Goal: Task Accomplishment & Management: Manage account settings

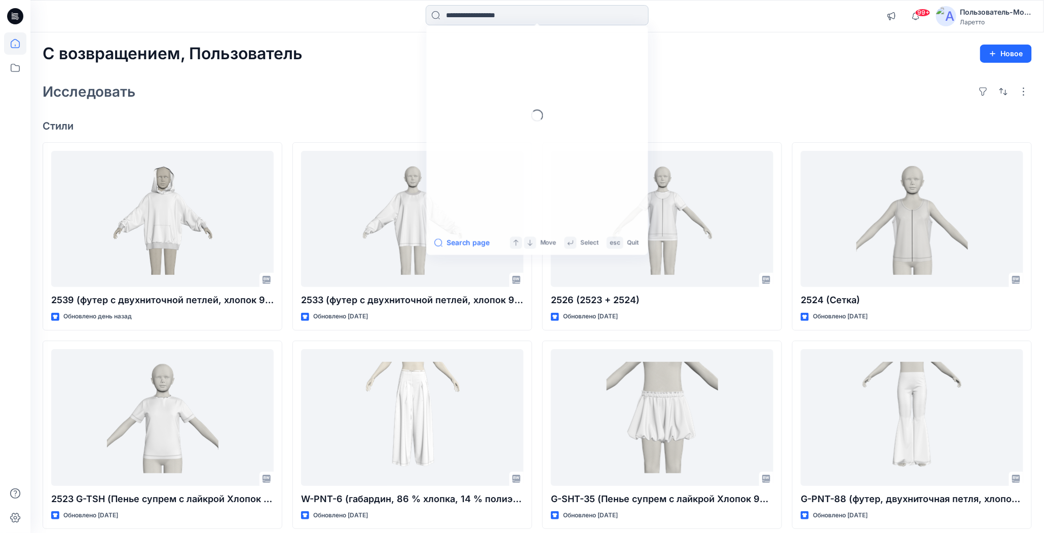
click at [462, 18] on input at bounding box center [537, 15] width 223 height 20
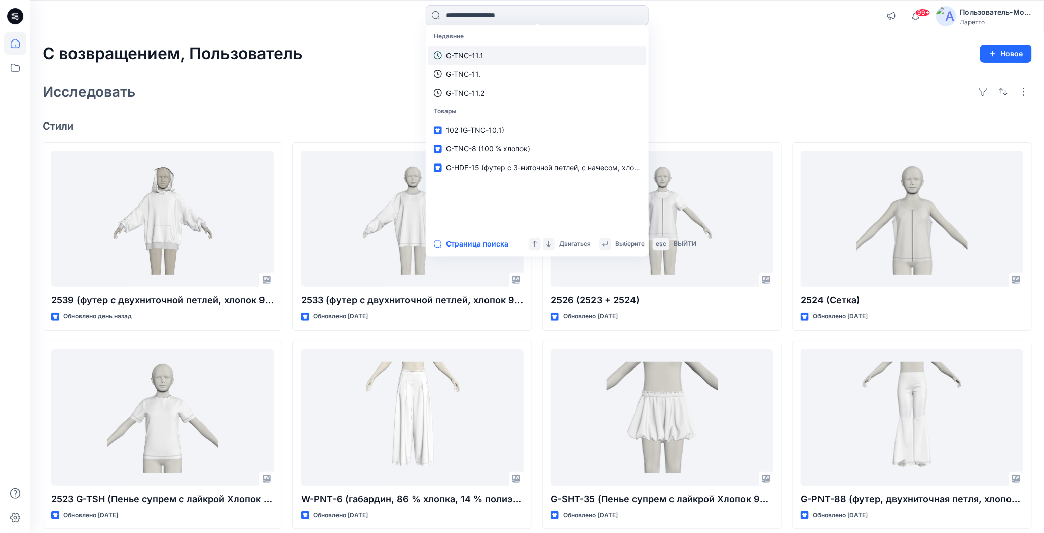
click at [476, 54] on p "G-TNC-11.1" at bounding box center [464, 55] width 37 height 11
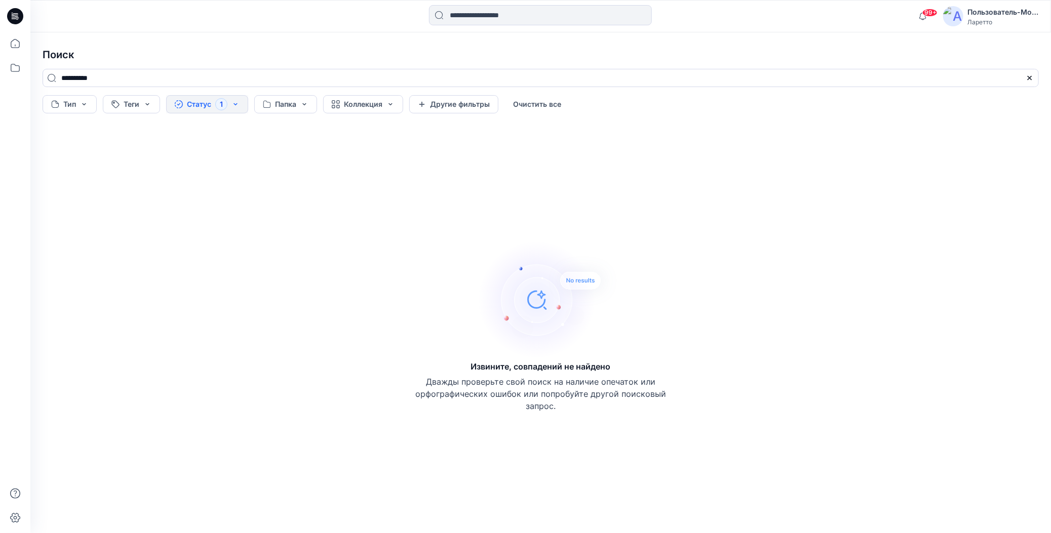
click at [234, 101] on button "Статус 1" at bounding box center [207, 104] width 82 height 18
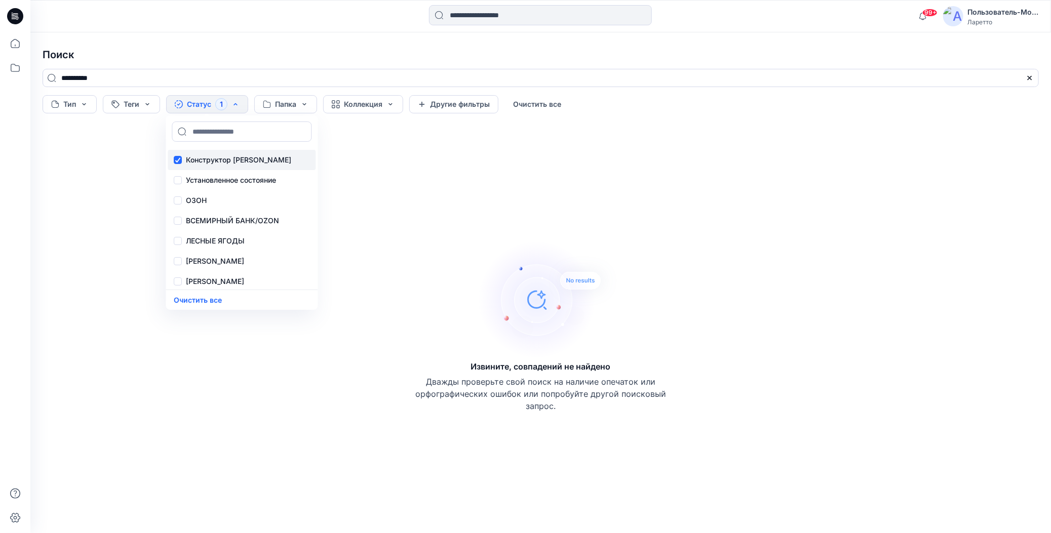
click at [205, 163] on p "Конструктор [PERSON_NAME]" at bounding box center [238, 160] width 105 height 12
click at [270, 60] on h4 "Поиск" at bounding box center [540, 55] width 1013 height 28
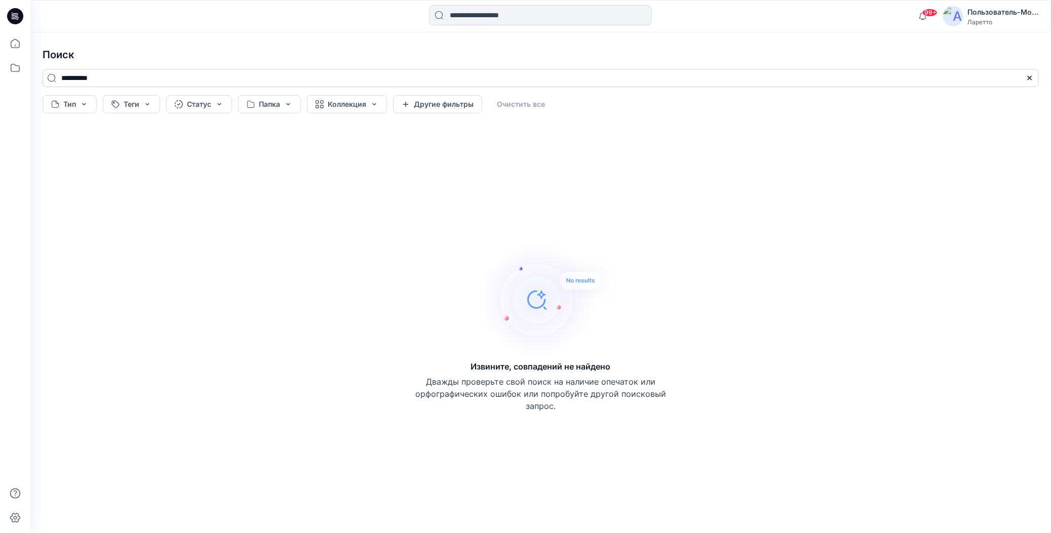
click at [162, 85] on input "**********" at bounding box center [541, 78] width 997 height 18
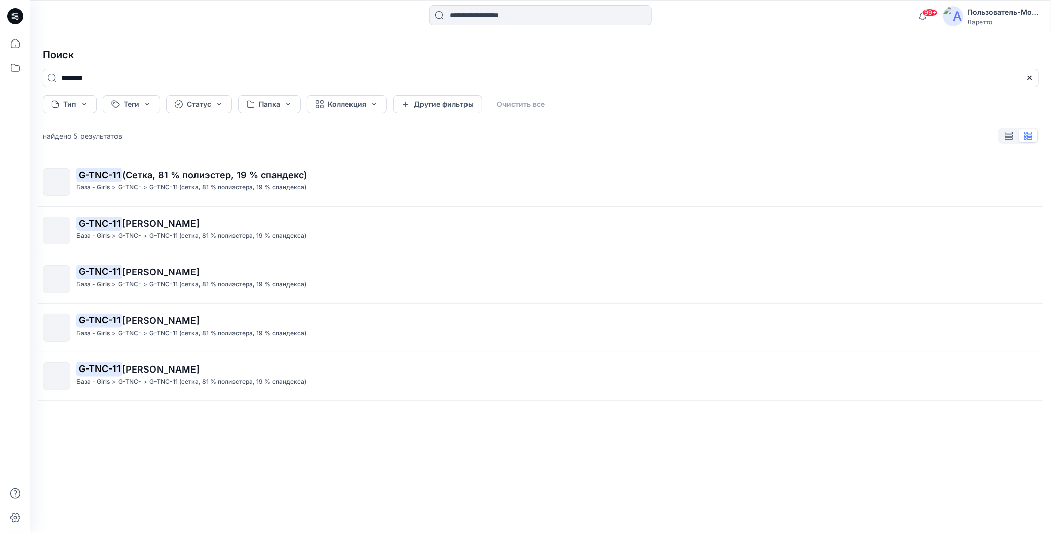
type input "********"
click at [104, 41] on h4 "Поиск" at bounding box center [540, 55] width 1013 height 28
click at [19, 13] on icon at bounding box center [15, 16] width 16 height 16
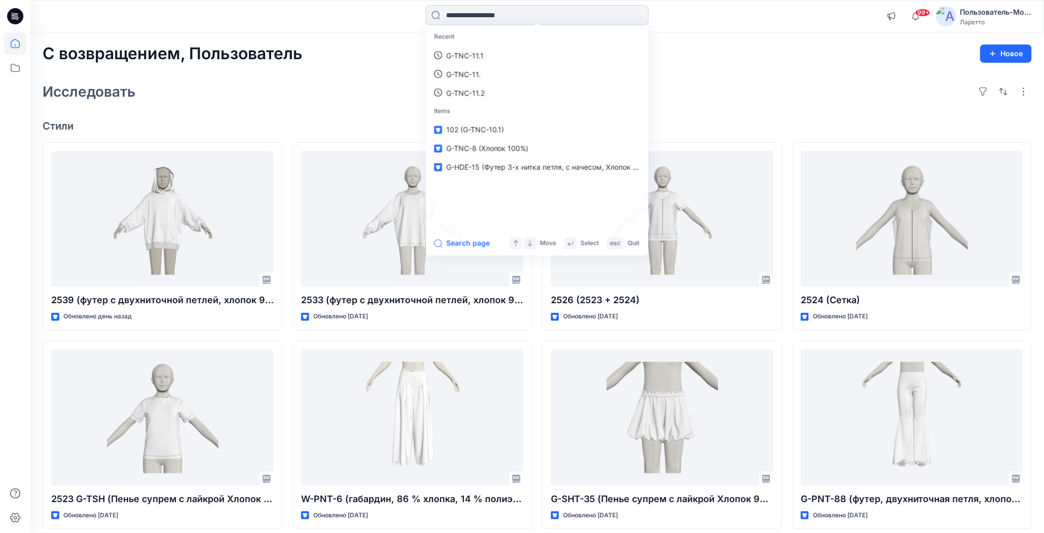
click at [484, 15] on input at bounding box center [537, 15] width 223 height 20
click at [469, 53] on p "G-TNC-11" at bounding box center [462, 55] width 33 height 11
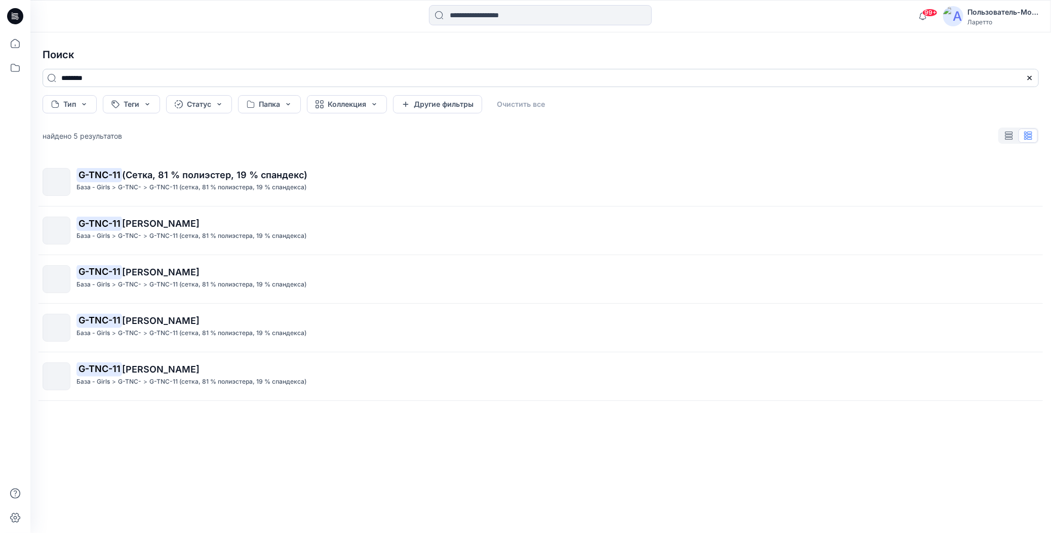
click at [173, 81] on input "********" at bounding box center [541, 78] width 997 height 18
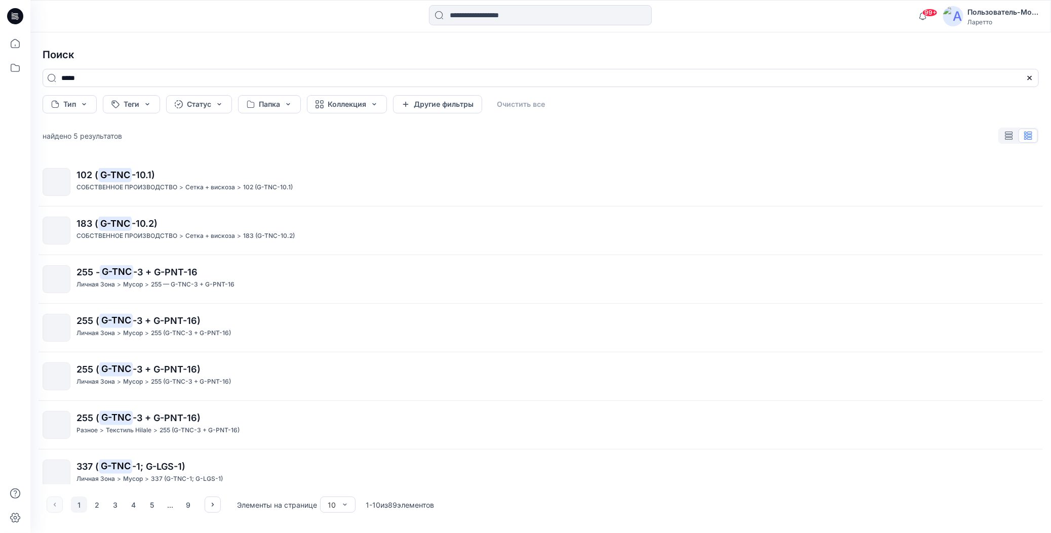
type input "*****"
click at [14, 18] on icon at bounding box center [15, 16] width 16 height 16
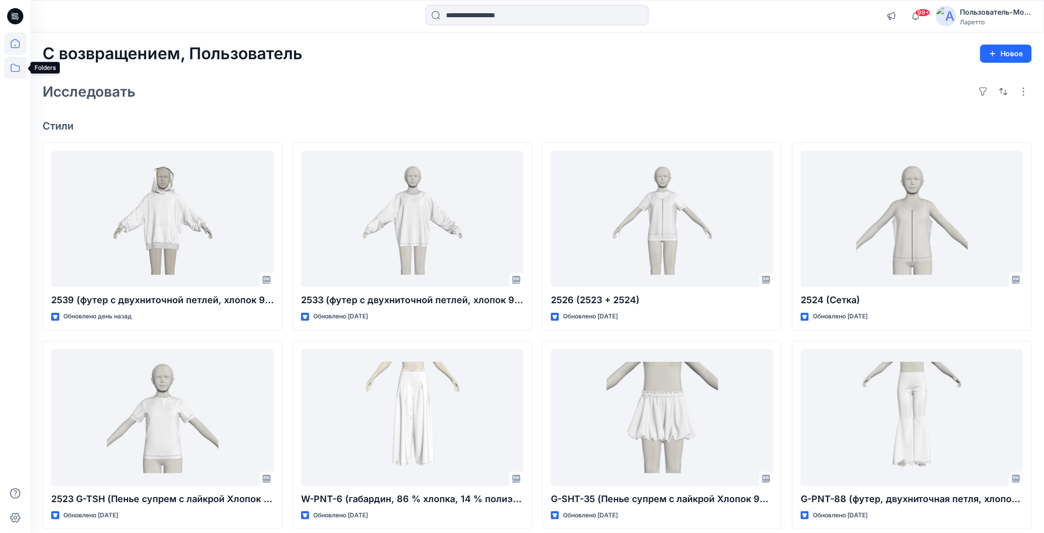
click at [17, 75] on icon at bounding box center [15, 68] width 22 height 22
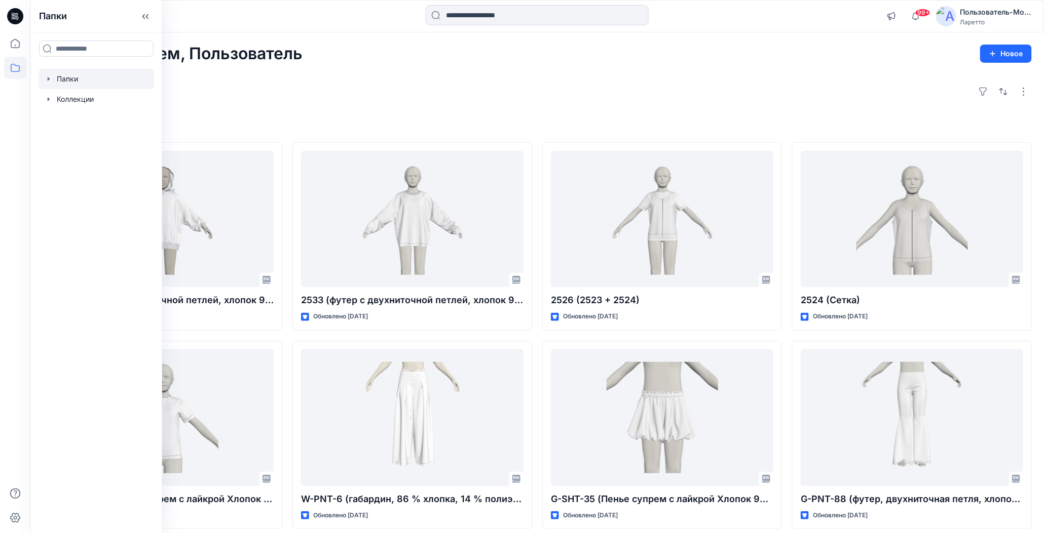
click at [72, 75] on div at bounding box center [97, 79] width 116 height 20
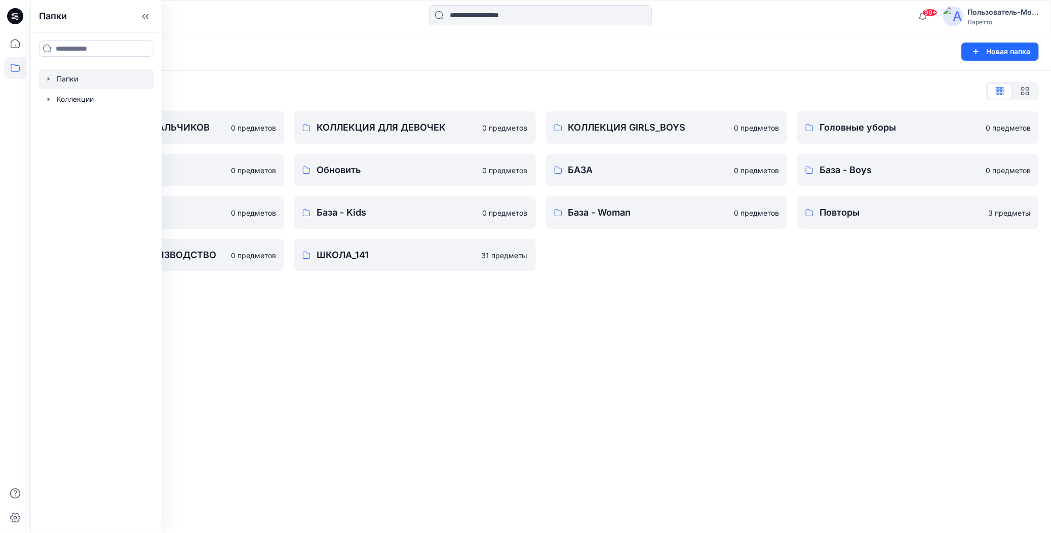
click at [549, 300] on div "Папки Новая папка Список папок КОЛЛЕКЦИЯ ДЛЯ МАЛЬЧИКОВ 0 предметов Разное 0 пре…" at bounding box center [540, 282] width 1021 height 501
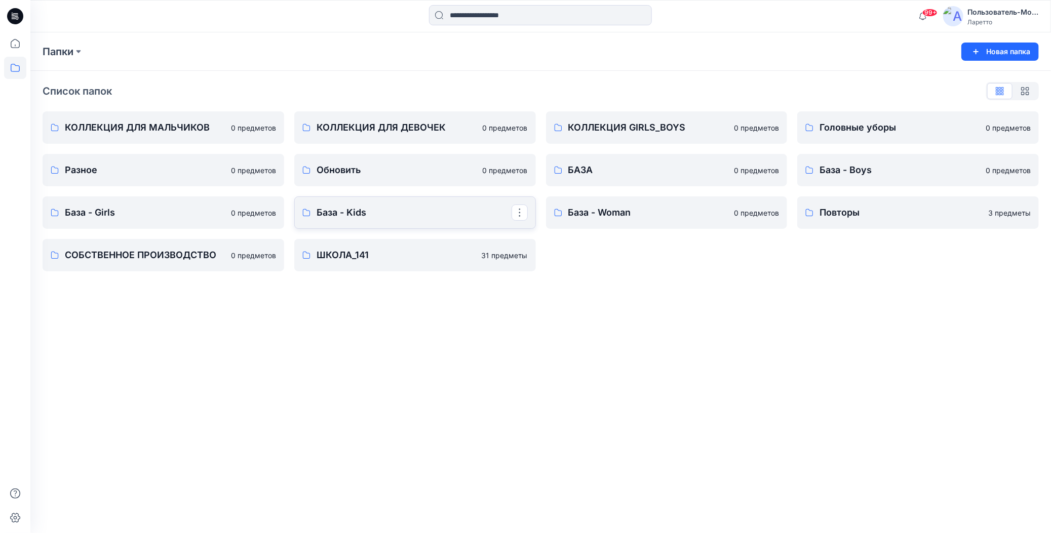
click at [462, 215] on p "База - Kids" at bounding box center [414, 213] width 195 height 14
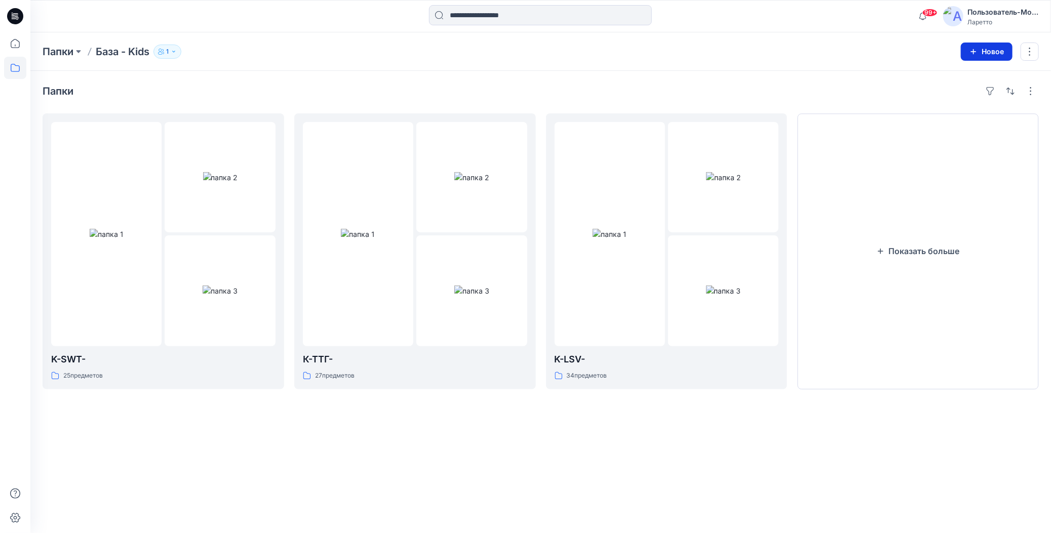
click at [975, 57] on button "Новое" at bounding box center [987, 52] width 52 height 18
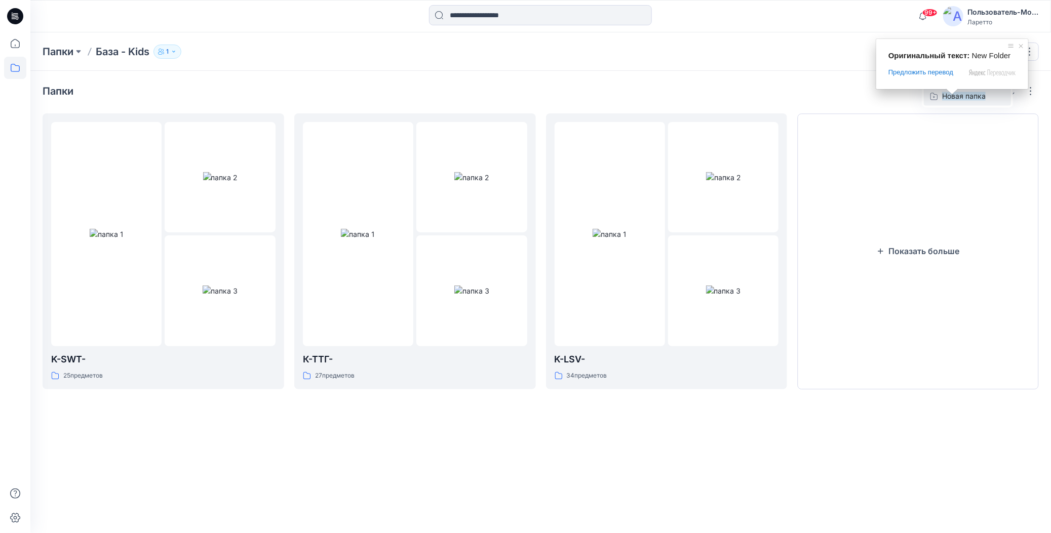
click at [949, 99] on ya-tr-span "Новая папка" at bounding box center [964, 96] width 44 height 9
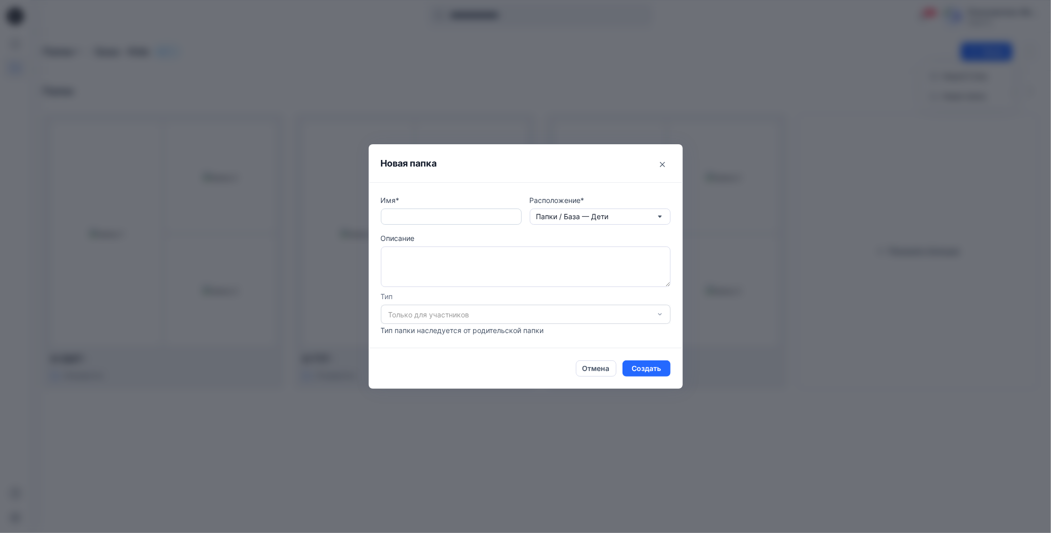
click at [468, 214] on input "text" at bounding box center [451, 217] width 141 height 16
type input "******"
click at [634, 367] on ya-tr-span "Создать" at bounding box center [646, 368] width 29 height 11
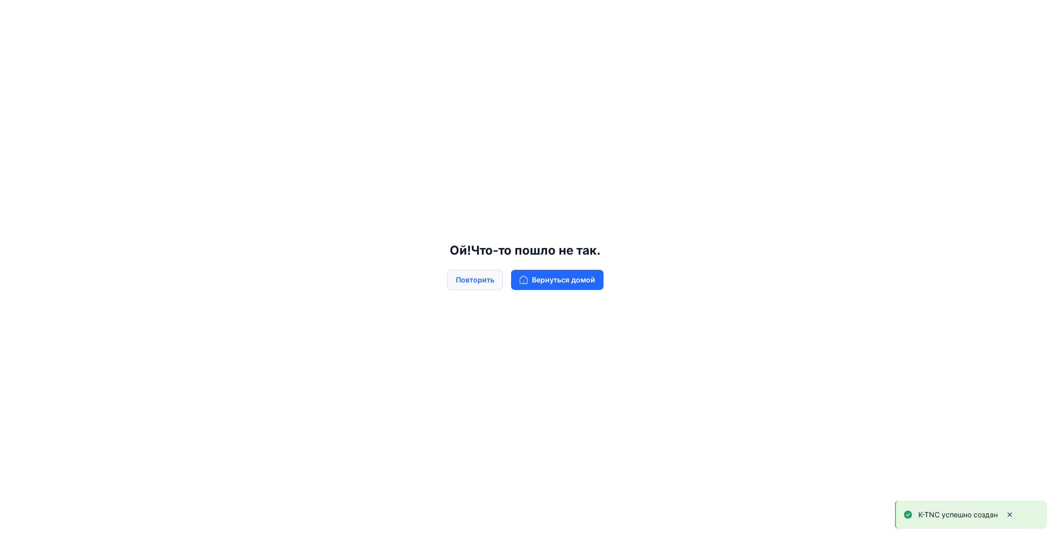
click at [479, 278] on ya-tr-span "Повторить" at bounding box center [475, 280] width 39 height 11
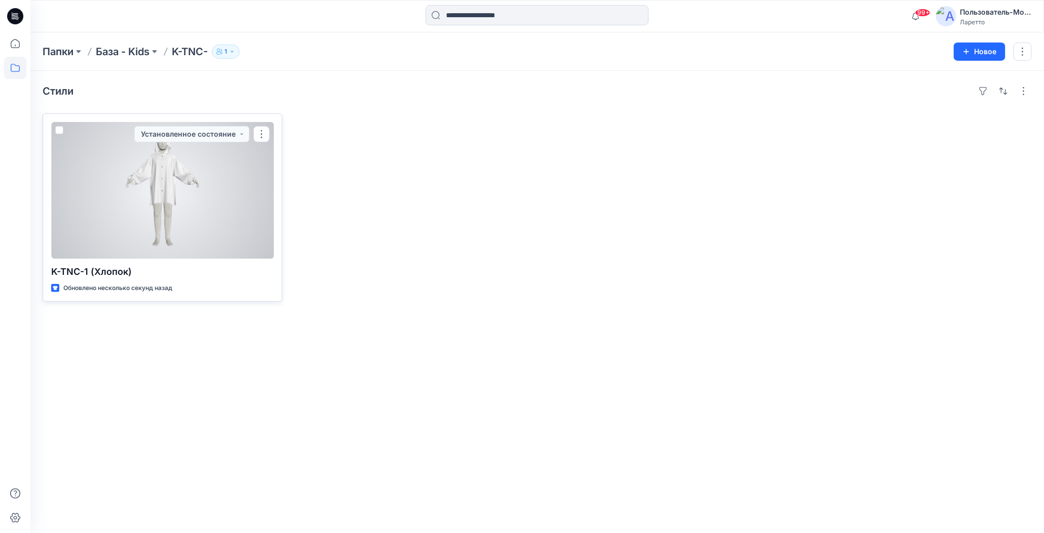
click at [161, 201] on div at bounding box center [162, 190] width 222 height 137
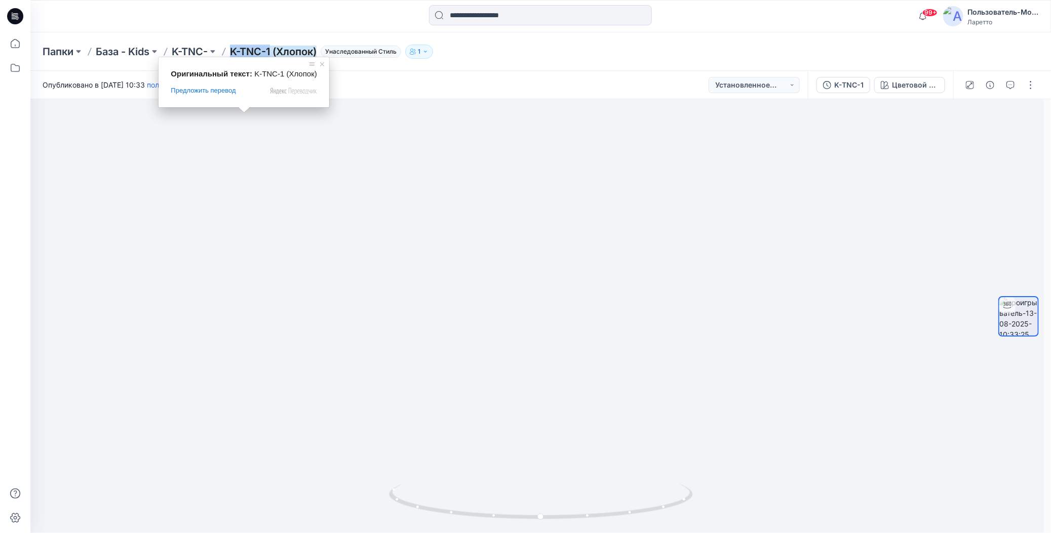
drag, startPoint x: 233, startPoint y: 41, endPoint x: 275, endPoint y: 52, distance: 43.1
click at [275, 52] on div "Папки База - Kids K-TNC- K-TNC-1 (Хлопок) Унаследованный Стиль 1" at bounding box center [540, 51] width 1021 height 39
copy ya-tr-span "K-TNC-1"
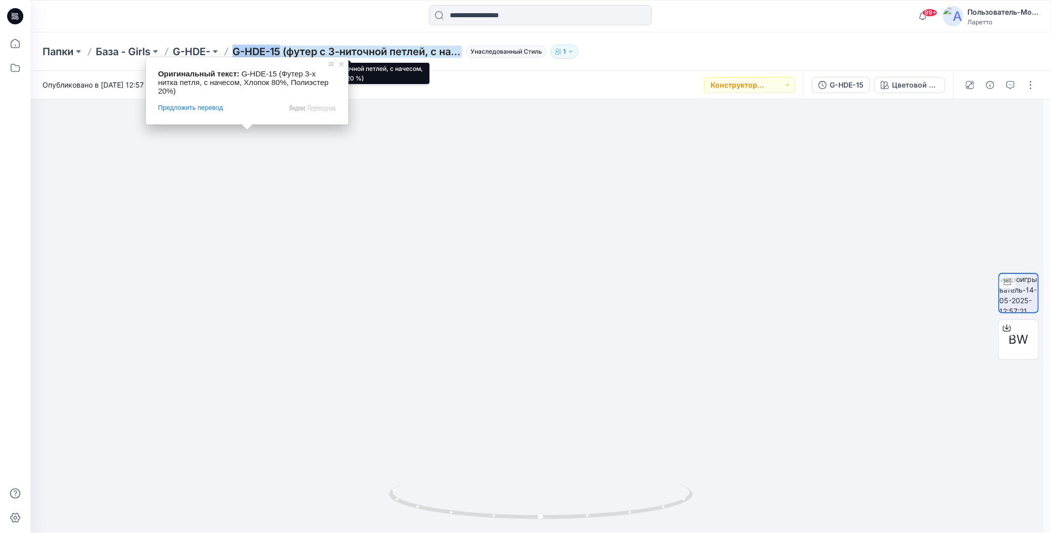
drag, startPoint x: 235, startPoint y: 41, endPoint x: 284, endPoint y: 52, distance: 50.9
click at [284, 52] on div "Папки База - Girls G-HDE- G-HDE-15 (футер с 3-ниточной петлей, с начесом, хлопо…" at bounding box center [540, 51] width 1021 height 39
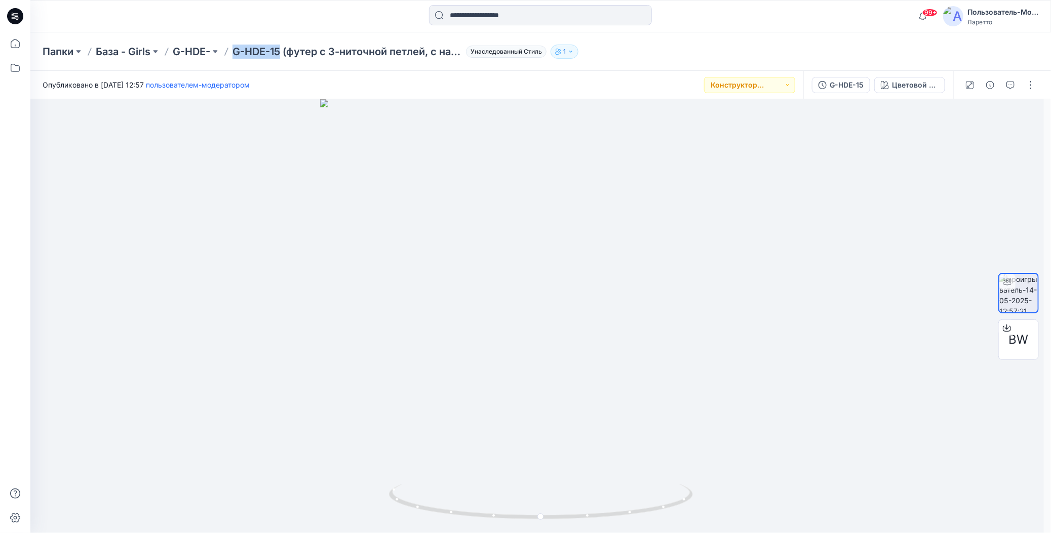
copy ya-tr-span "G-HDE-15"
